Goal: Transaction & Acquisition: Purchase product/service

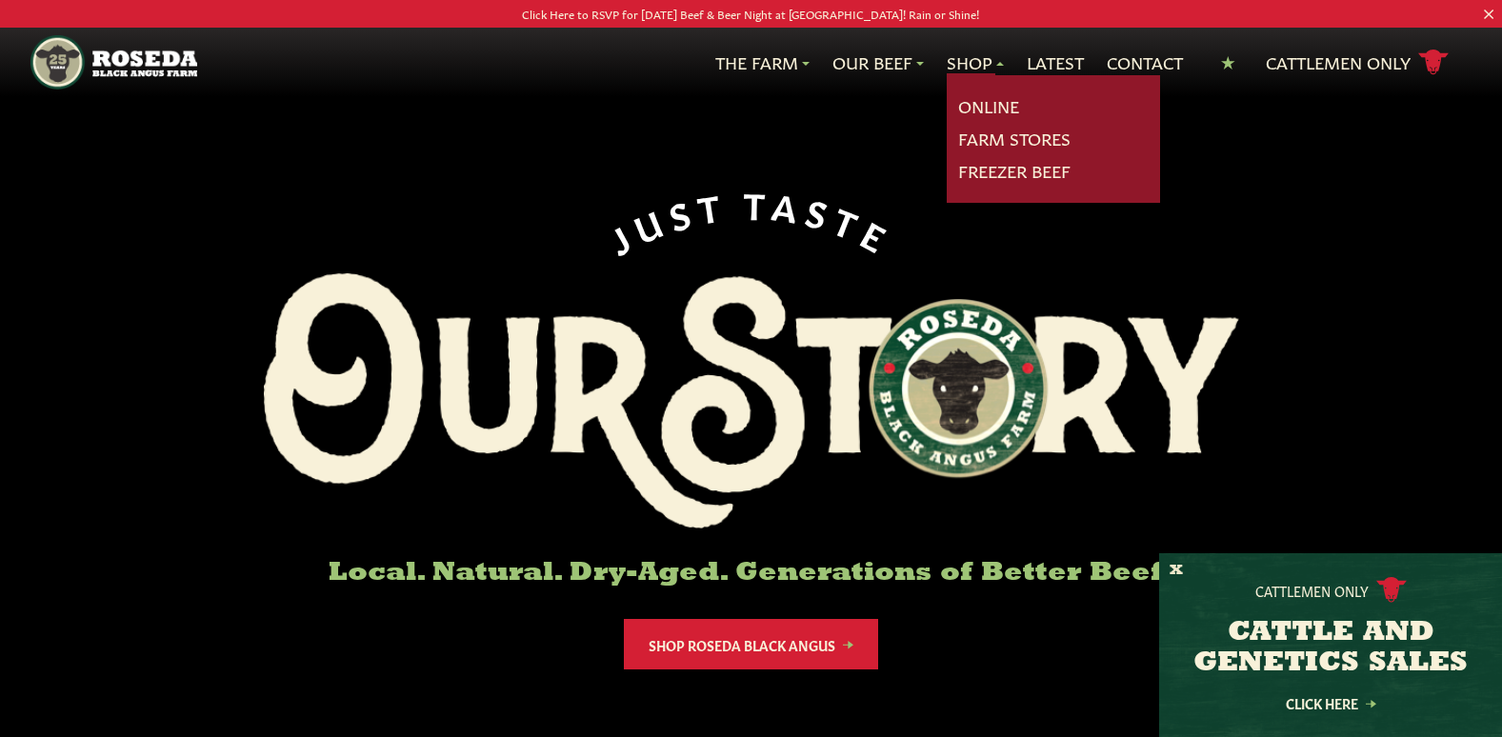
click at [993, 61] on link "Shop" at bounding box center [975, 62] width 57 height 25
click at [993, 166] on link "Freezer Beef" at bounding box center [1014, 171] width 112 height 25
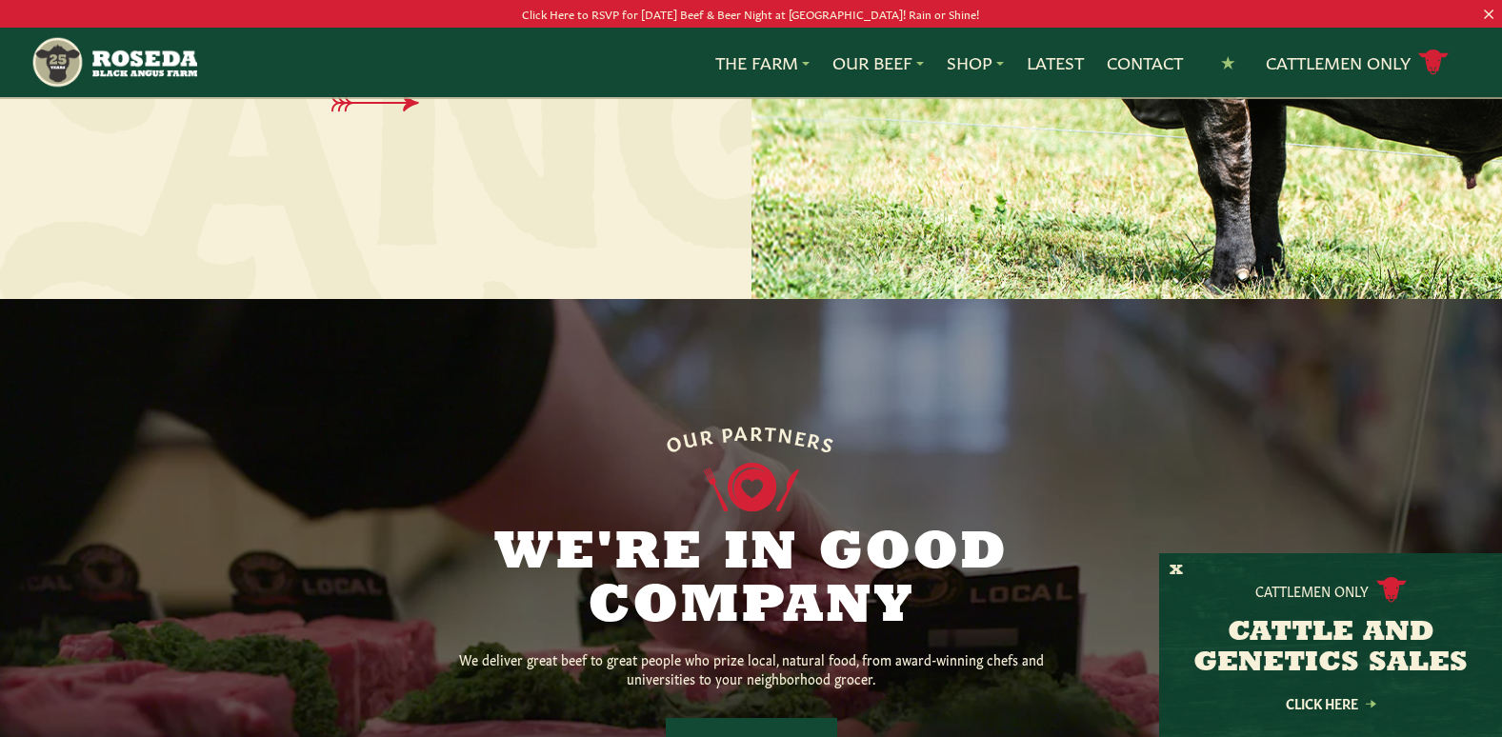
scroll to position [1103, 0]
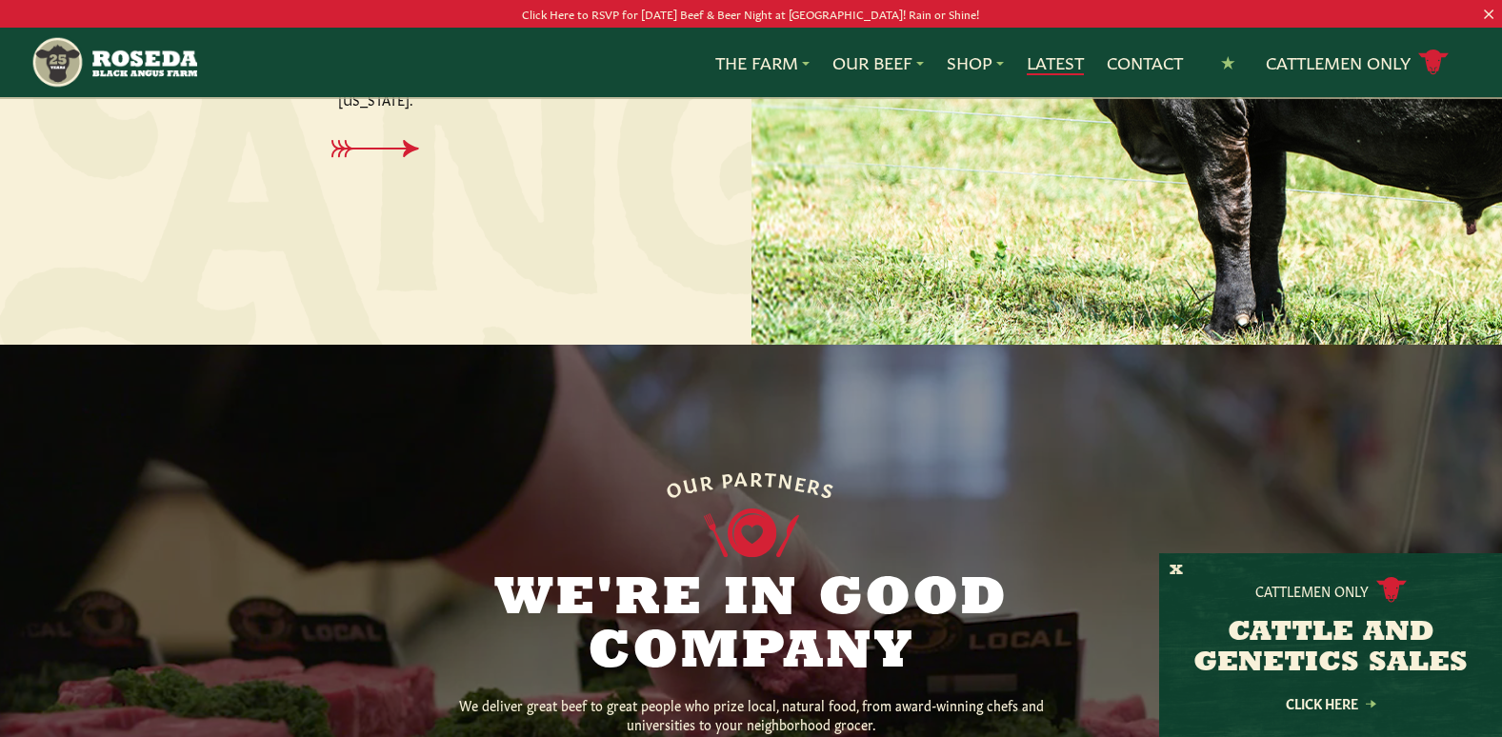
drag, startPoint x: 1060, startPoint y: 52, endPoint x: 1045, endPoint y: 52, distance: 15.2
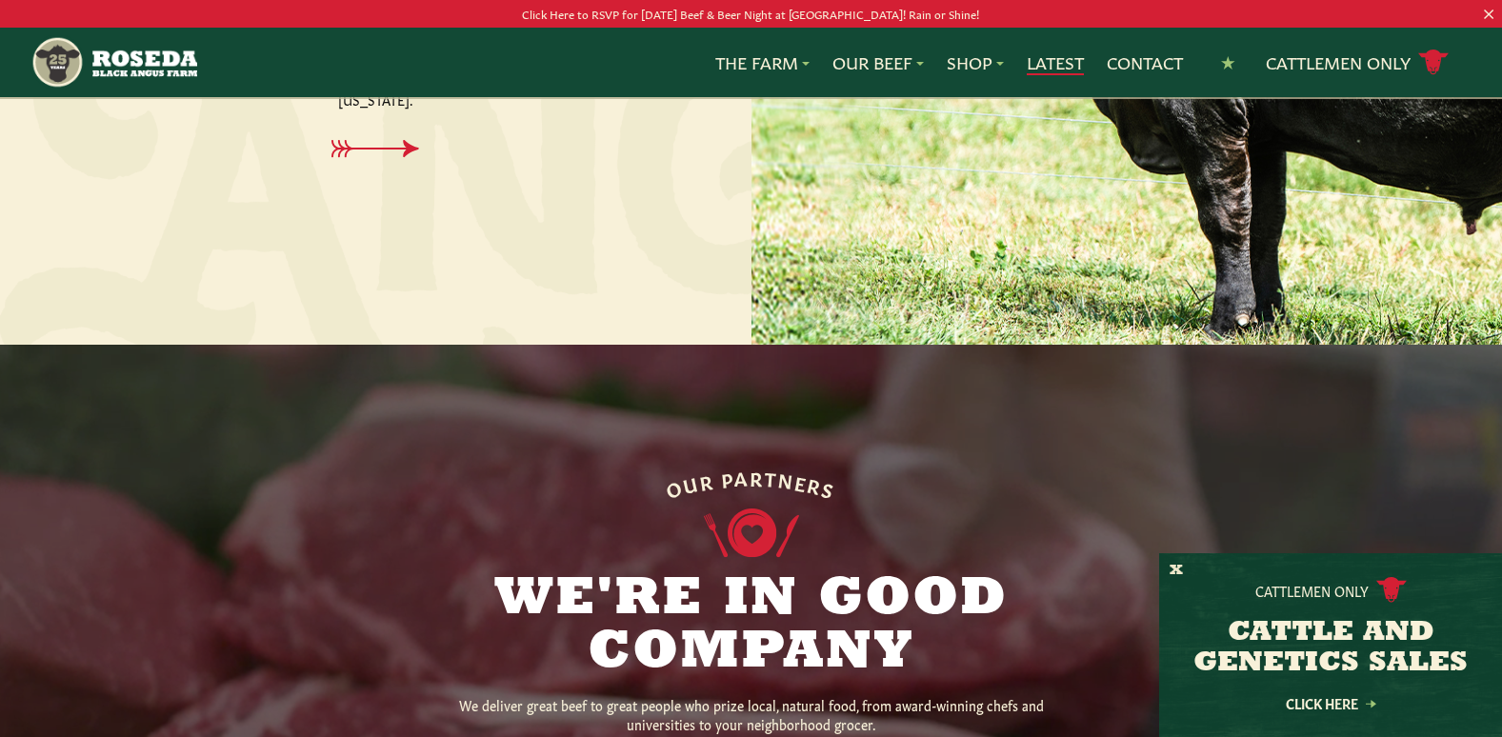
click at [1060, 52] on link "Latest" at bounding box center [1055, 62] width 57 height 25
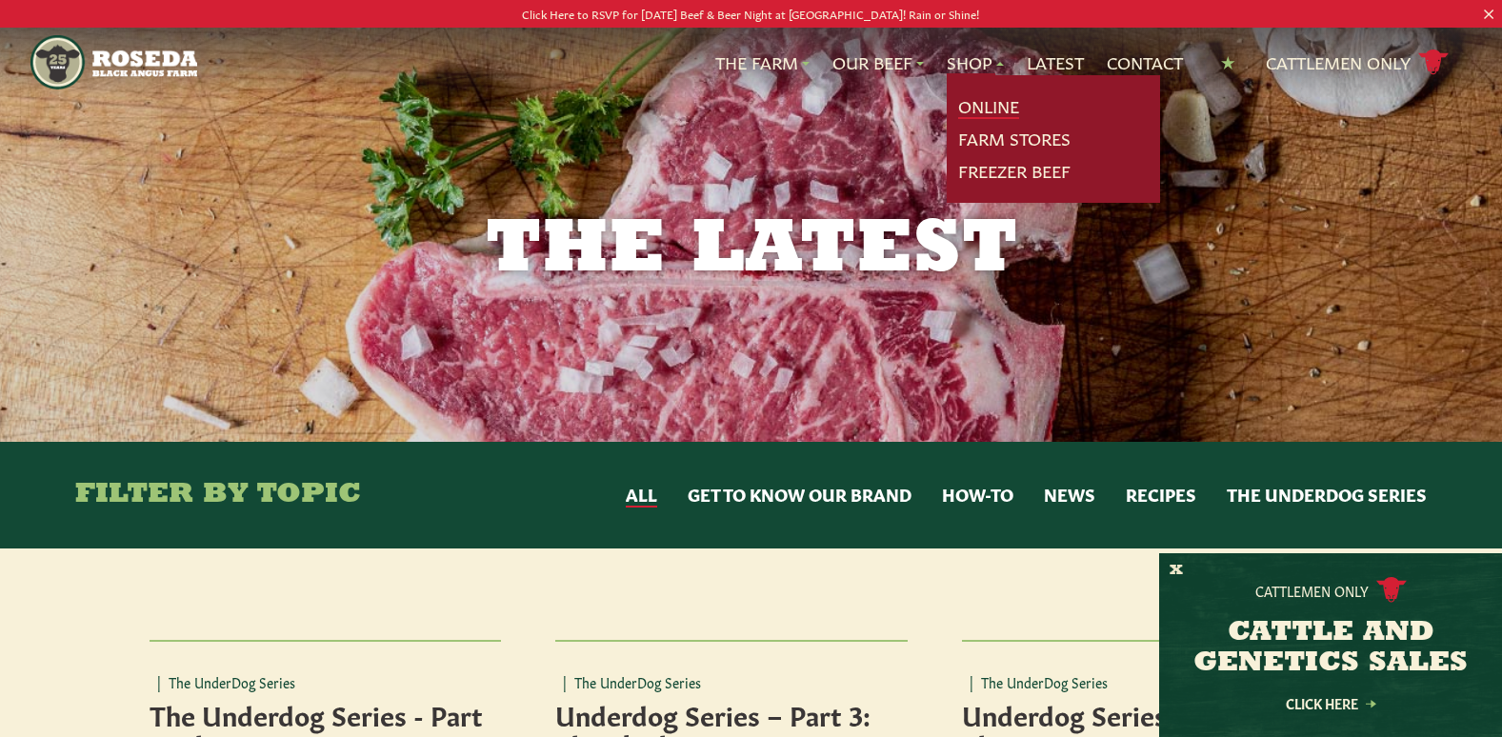
click at [981, 111] on link "Online" at bounding box center [988, 106] width 61 height 25
